Goal: Task Accomplishment & Management: Manage account settings

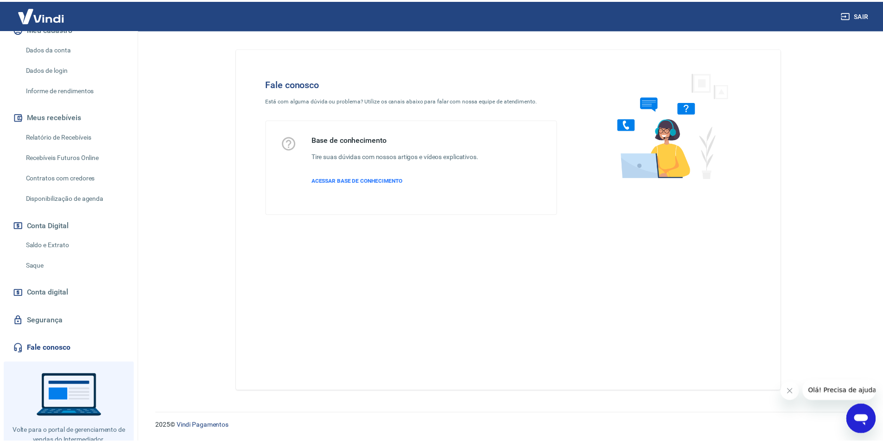
scroll to position [134, 0]
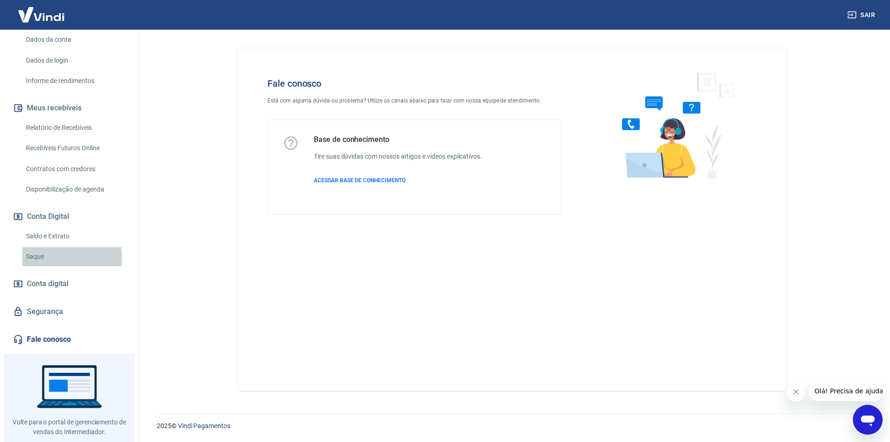
click at [47, 257] on link "Saque" at bounding box center [74, 256] width 105 height 19
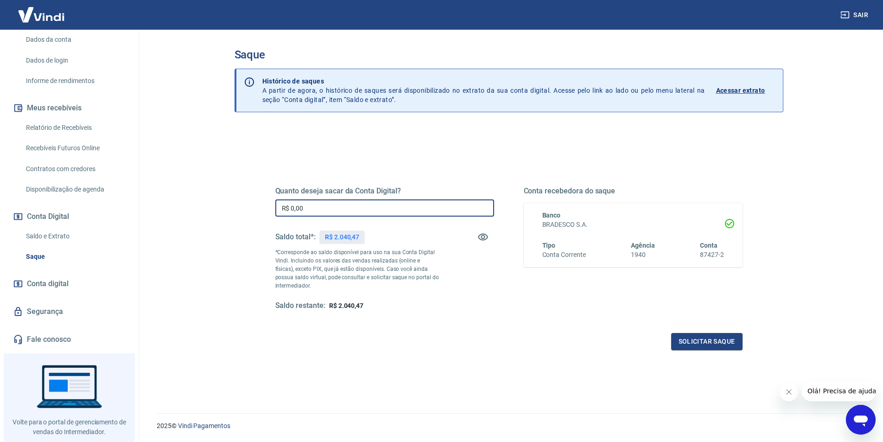
click at [361, 214] on input "R$ 0,00" at bounding box center [384, 207] width 219 height 17
type input "R$ 2.040,47"
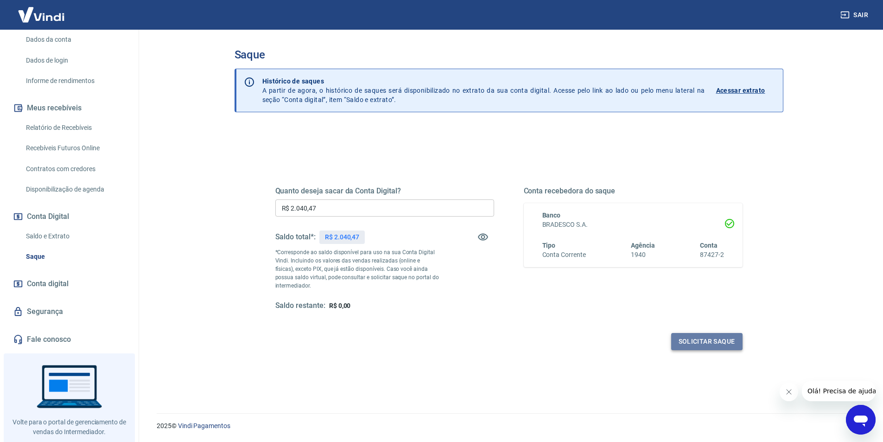
click at [720, 343] on button "Solicitar saque" at bounding box center [706, 341] width 71 height 17
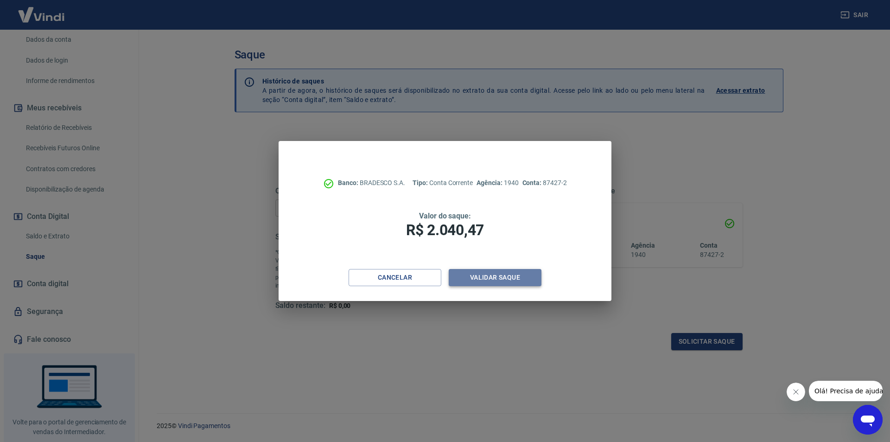
click at [522, 279] on button "Validar saque" at bounding box center [495, 277] width 93 height 17
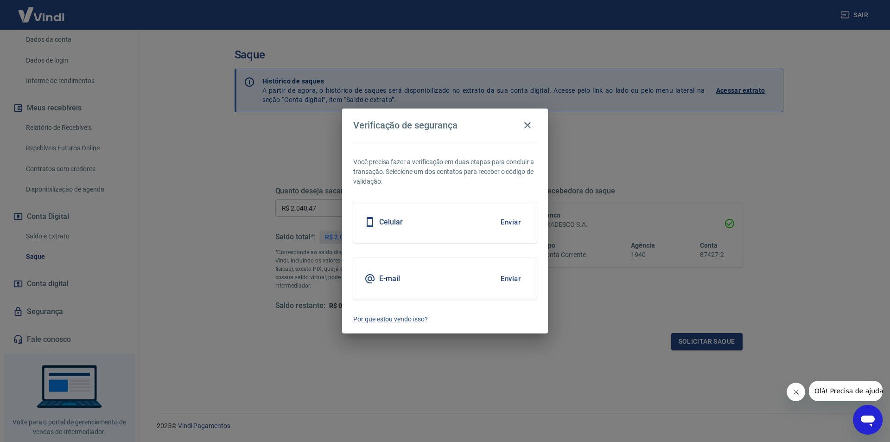
click at [516, 222] on button "Enviar" at bounding box center [511, 221] width 30 height 19
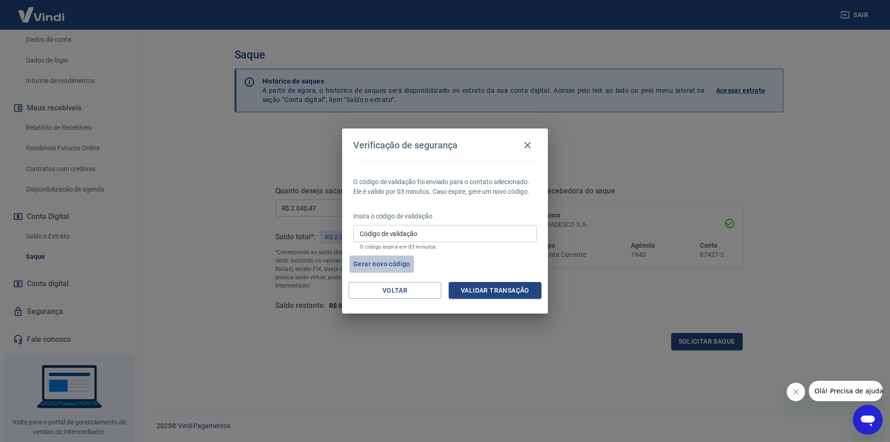
click at [390, 262] on button "Gerar novo código" at bounding box center [382, 263] width 64 height 17
click at [404, 291] on button "Voltar" at bounding box center [395, 290] width 93 height 17
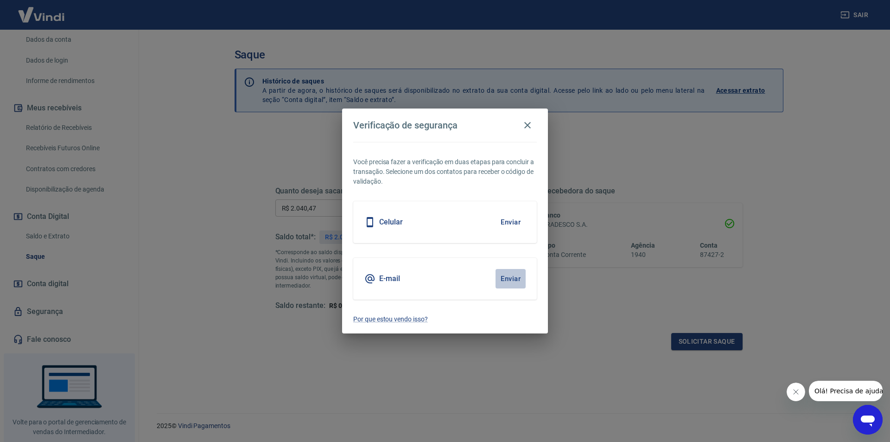
click at [511, 280] on button "Enviar" at bounding box center [511, 278] width 30 height 19
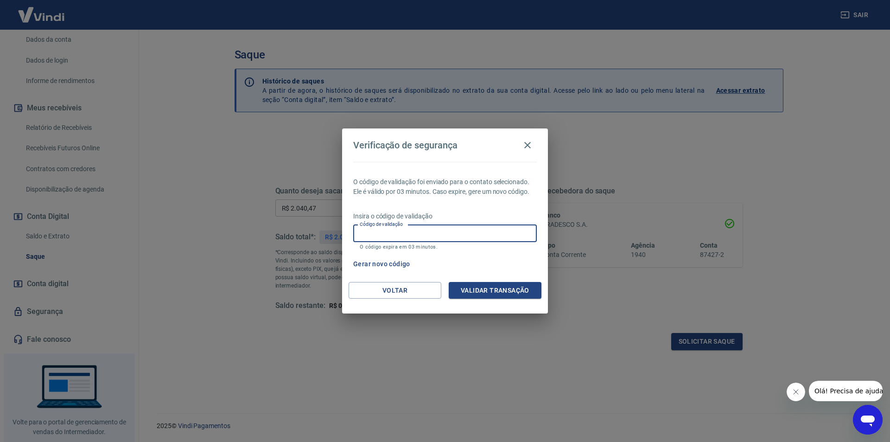
click at [411, 235] on input "Código de validação" at bounding box center [445, 233] width 184 height 17
type input "622594"
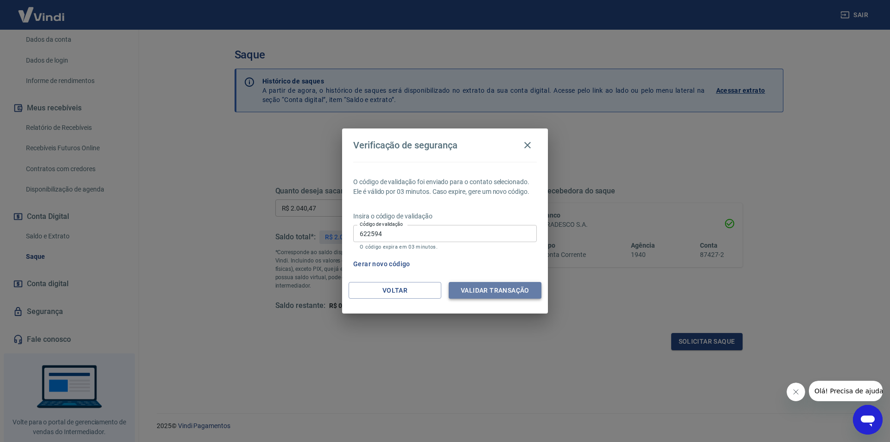
click at [514, 291] on button "Validar transação" at bounding box center [495, 290] width 93 height 17
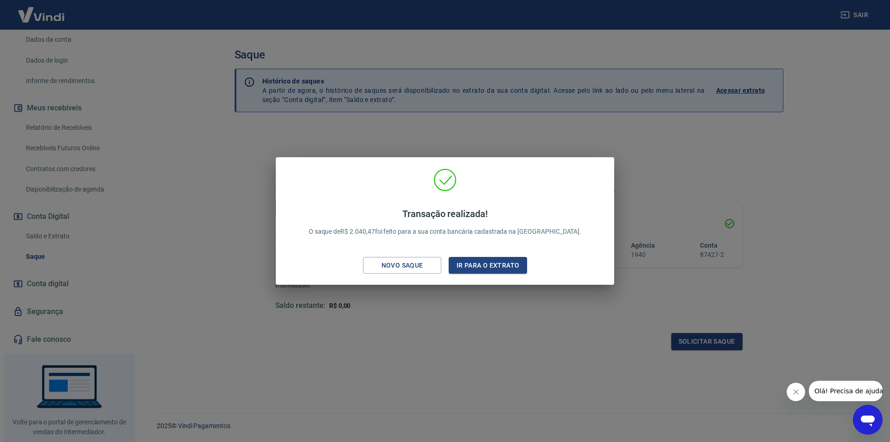
click at [471, 314] on div "Transação realizada! O saque de R$ 2.040,47 foi feito para a sua conta bancária…" at bounding box center [445, 221] width 890 height 442
